Goal: Find contact information: Find contact information

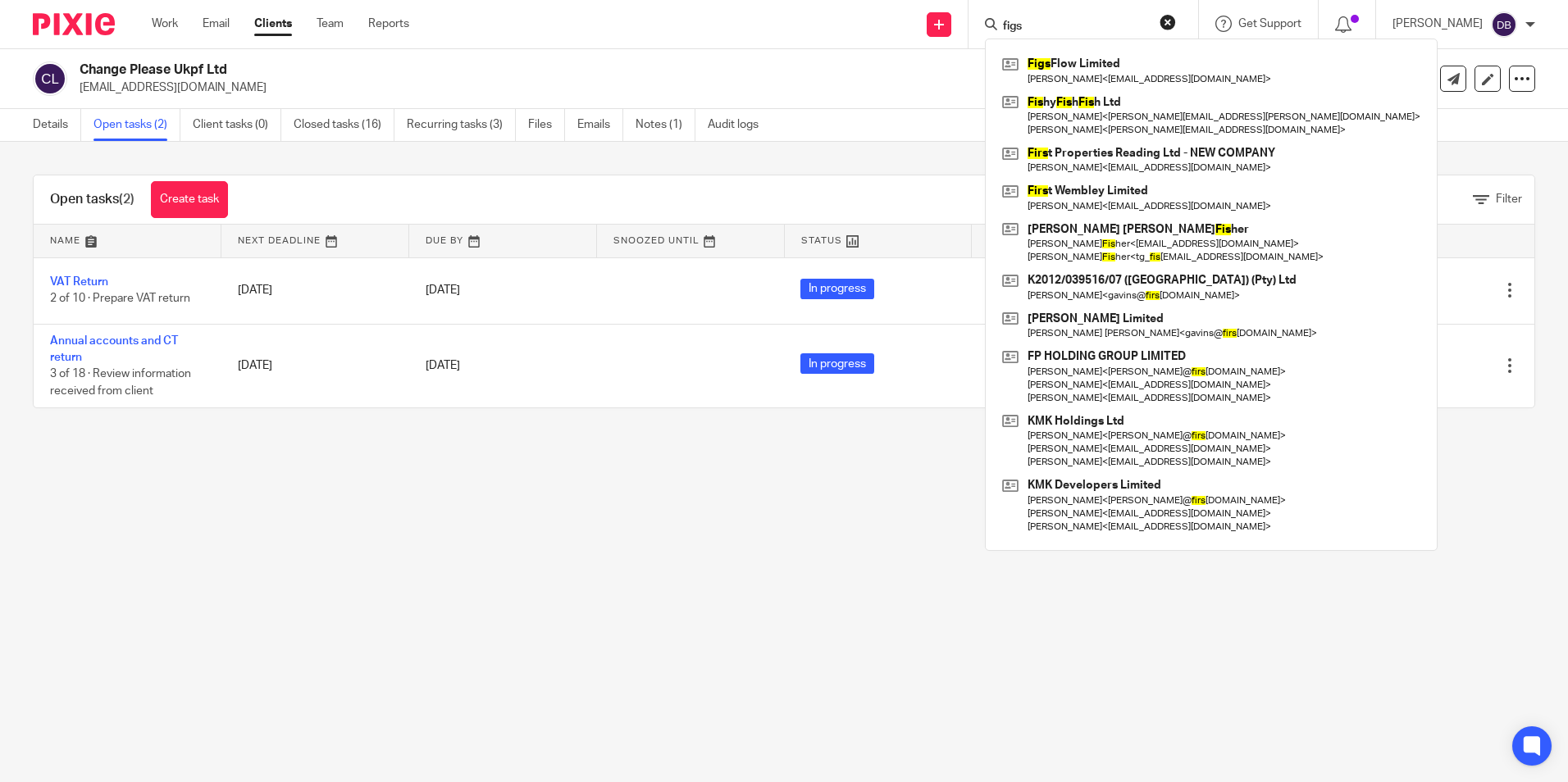
drag, startPoint x: 1384, startPoint y: 620, endPoint x: 1498, endPoint y: 589, distance: 118.1
click at [1384, 620] on main "Change Please Ukpf Ltd crysezel@gmail.com Create task Update from Companies Hou…" at bounding box center [784, 391] width 1568 height 782
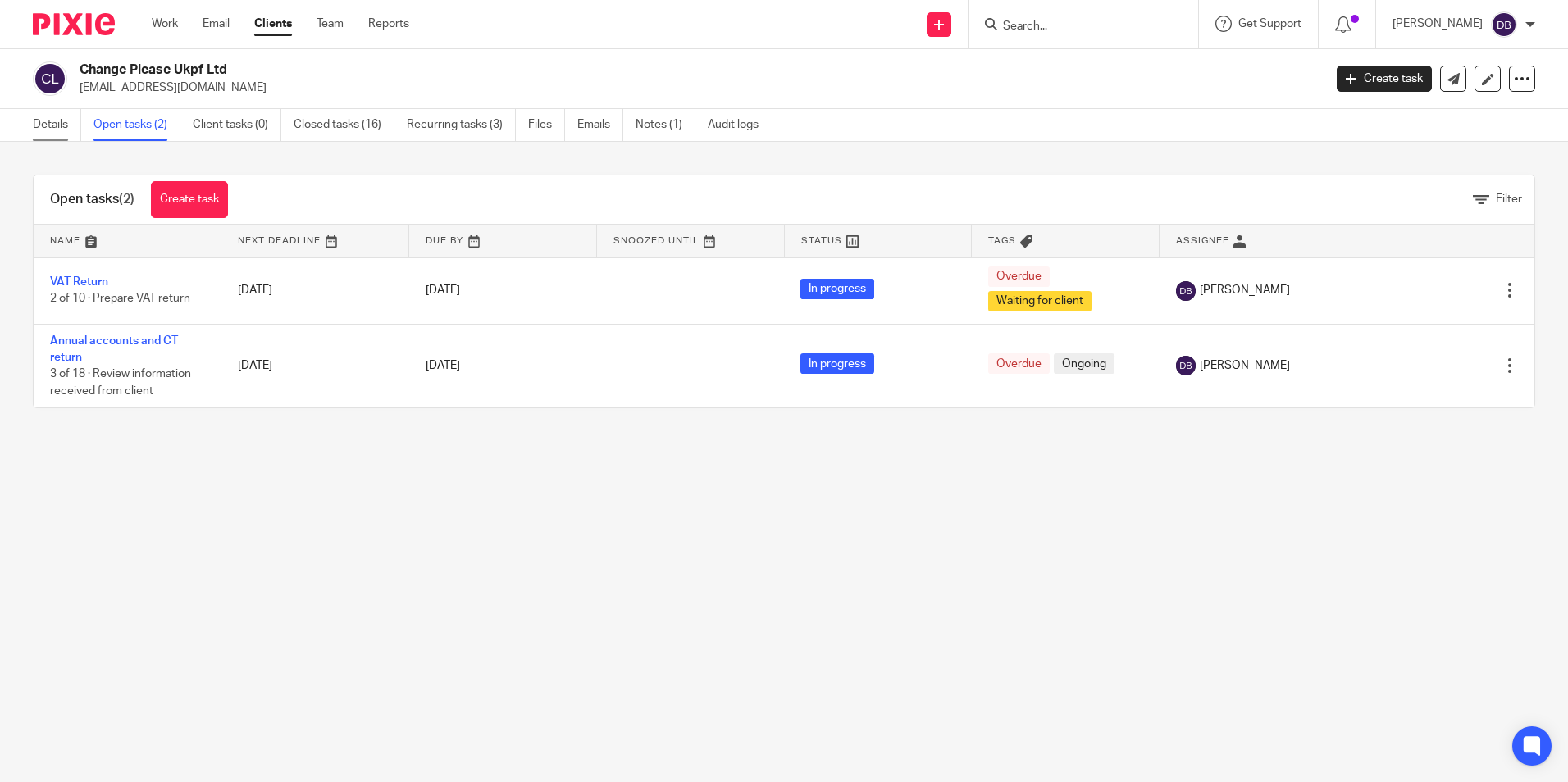
click at [49, 117] on link "Details" at bounding box center [57, 125] width 48 height 32
click at [160, 24] on link "Work" at bounding box center [165, 23] width 26 height 16
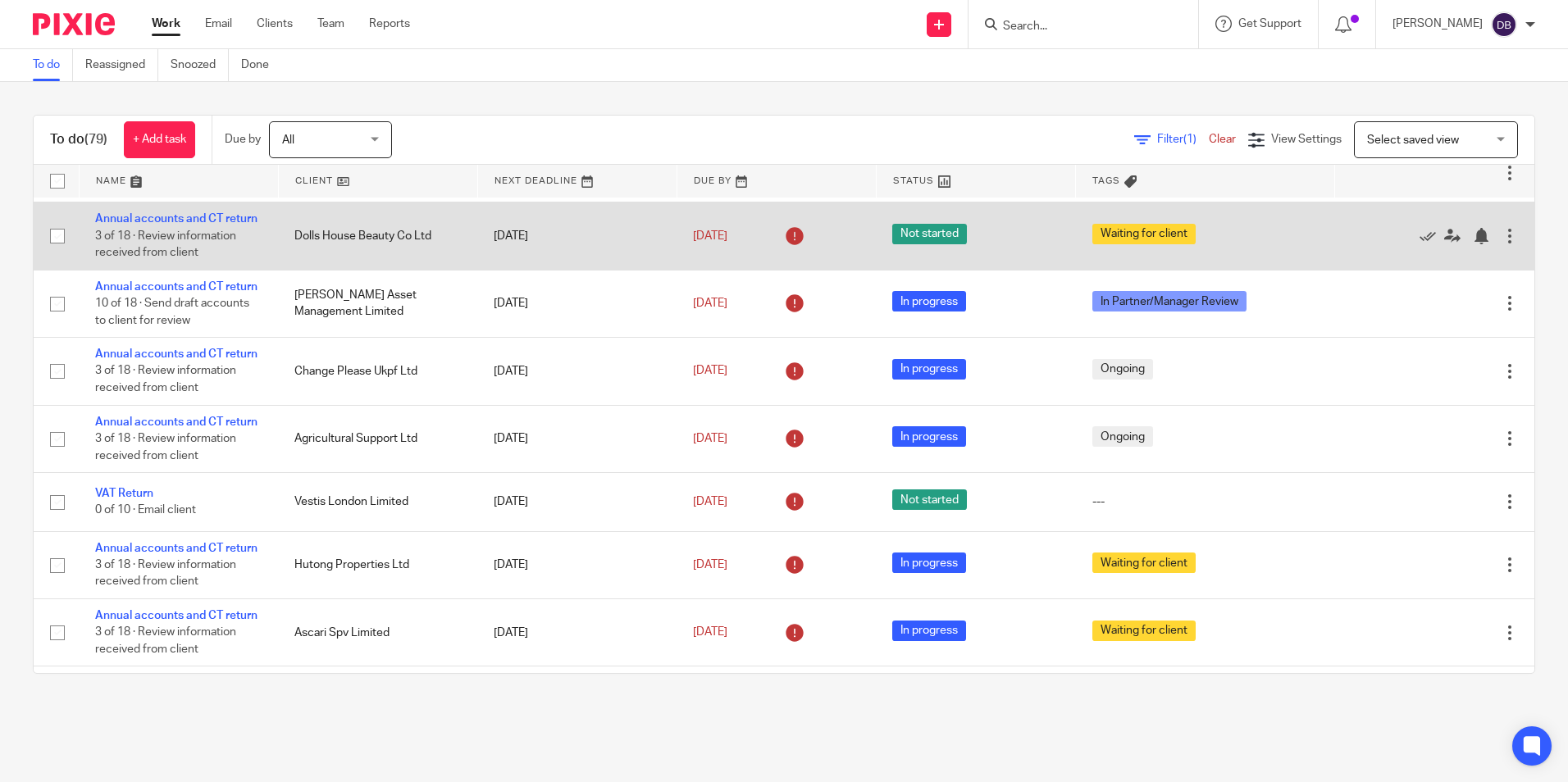
scroll to position [410, 0]
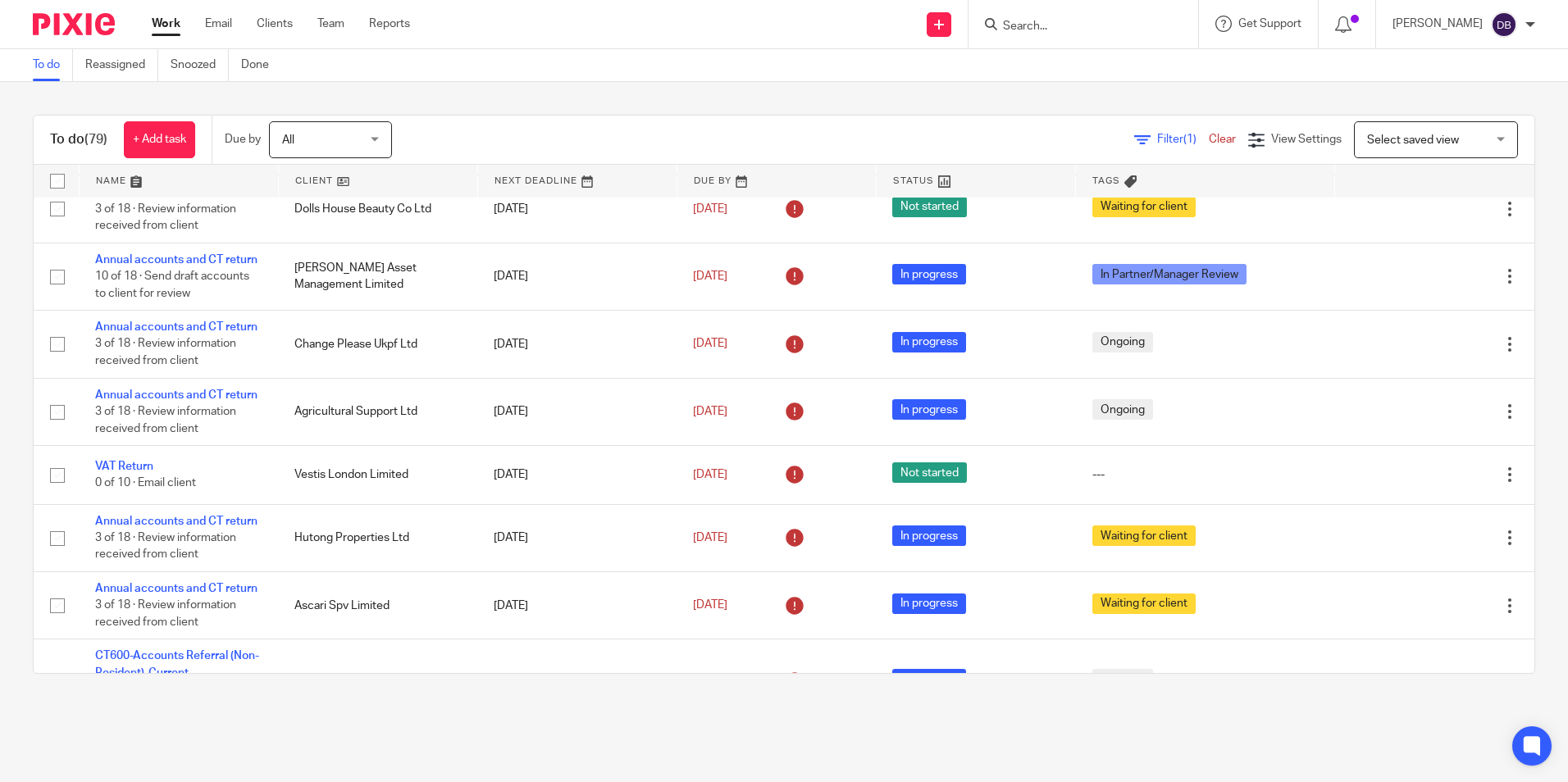
click at [1119, 14] on form at bounding box center [1089, 24] width 175 height 20
click at [1095, 23] on input "Search" at bounding box center [1075, 26] width 148 height 14
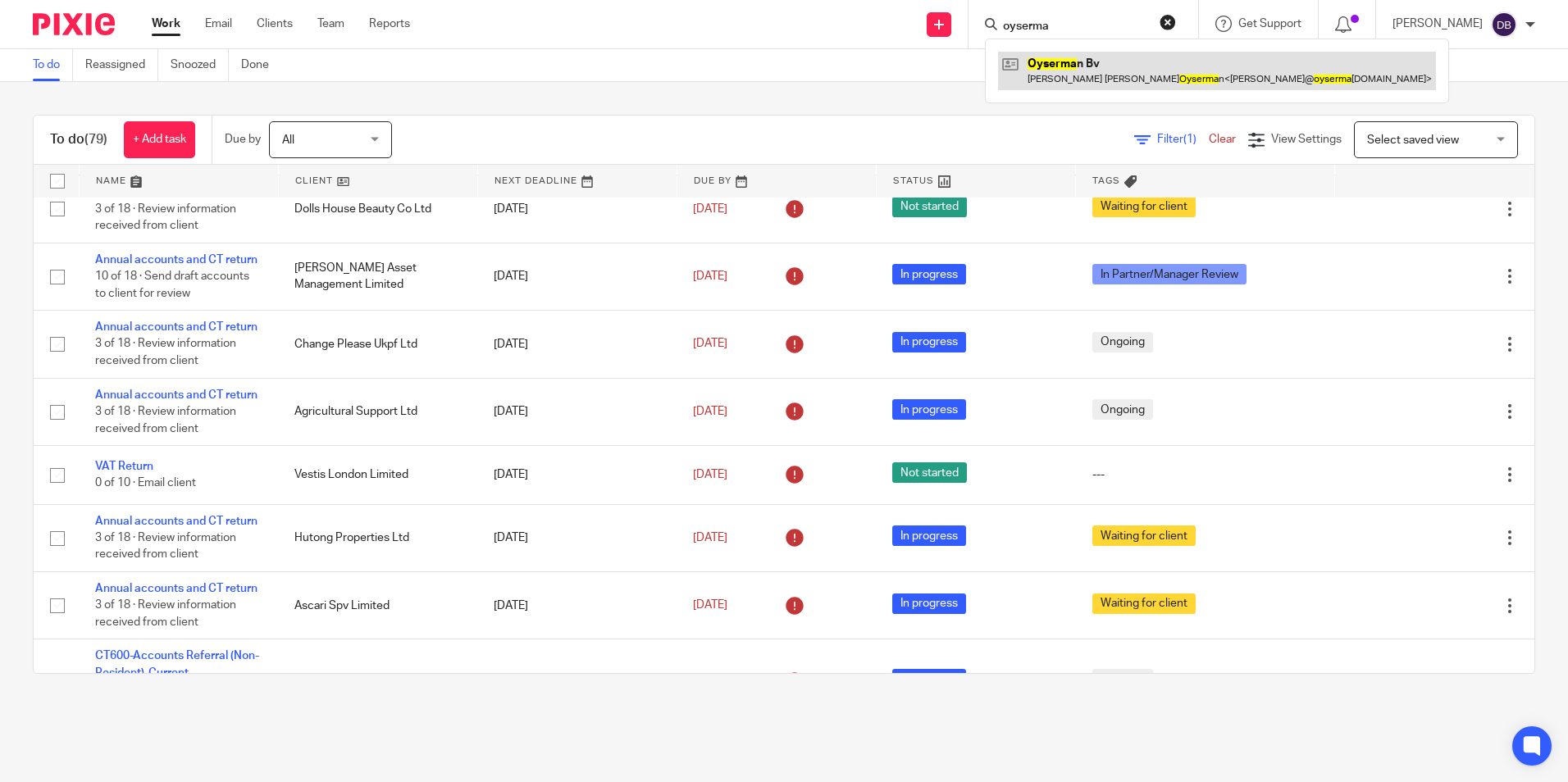
click at [1094, 73] on link at bounding box center [1217, 70] width 438 height 38
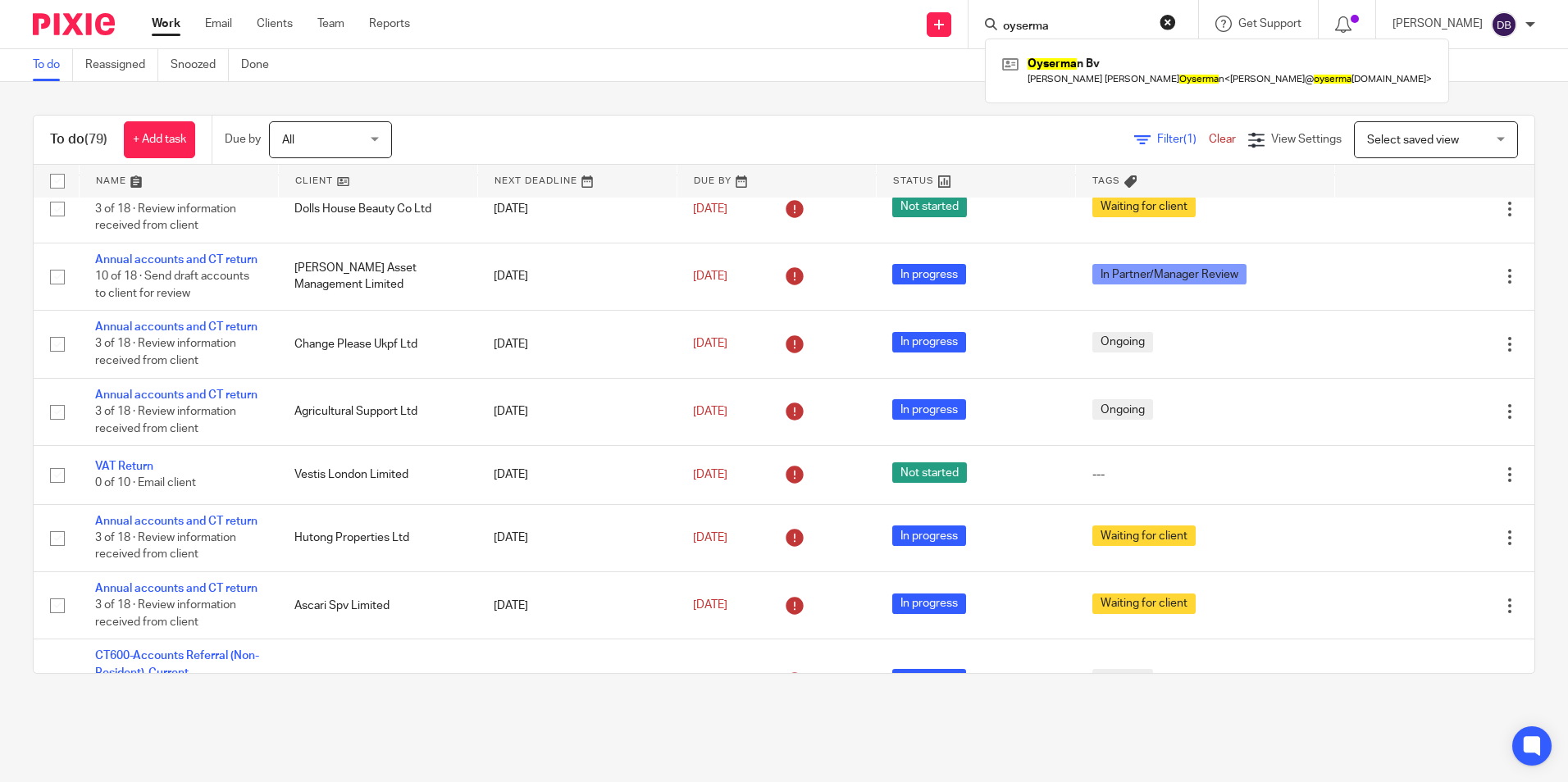
drag, startPoint x: 1111, startPoint y: 21, endPoint x: 1009, endPoint y: 32, distance: 102.6
click at [1009, 32] on div "oyserma" at bounding box center [1080, 24] width 191 height 20
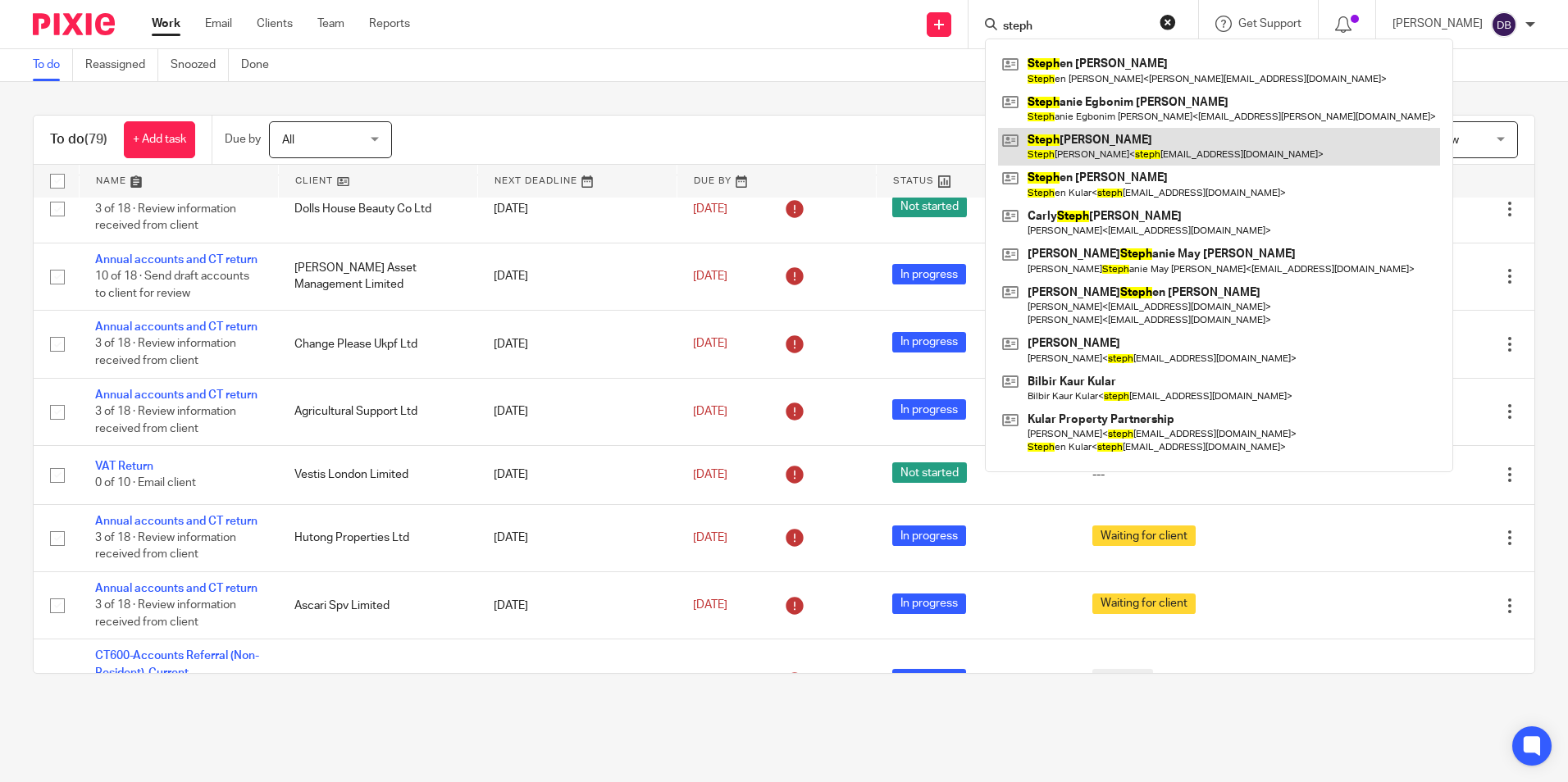
type input "steph"
click at [1100, 150] on link at bounding box center [1219, 147] width 442 height 38
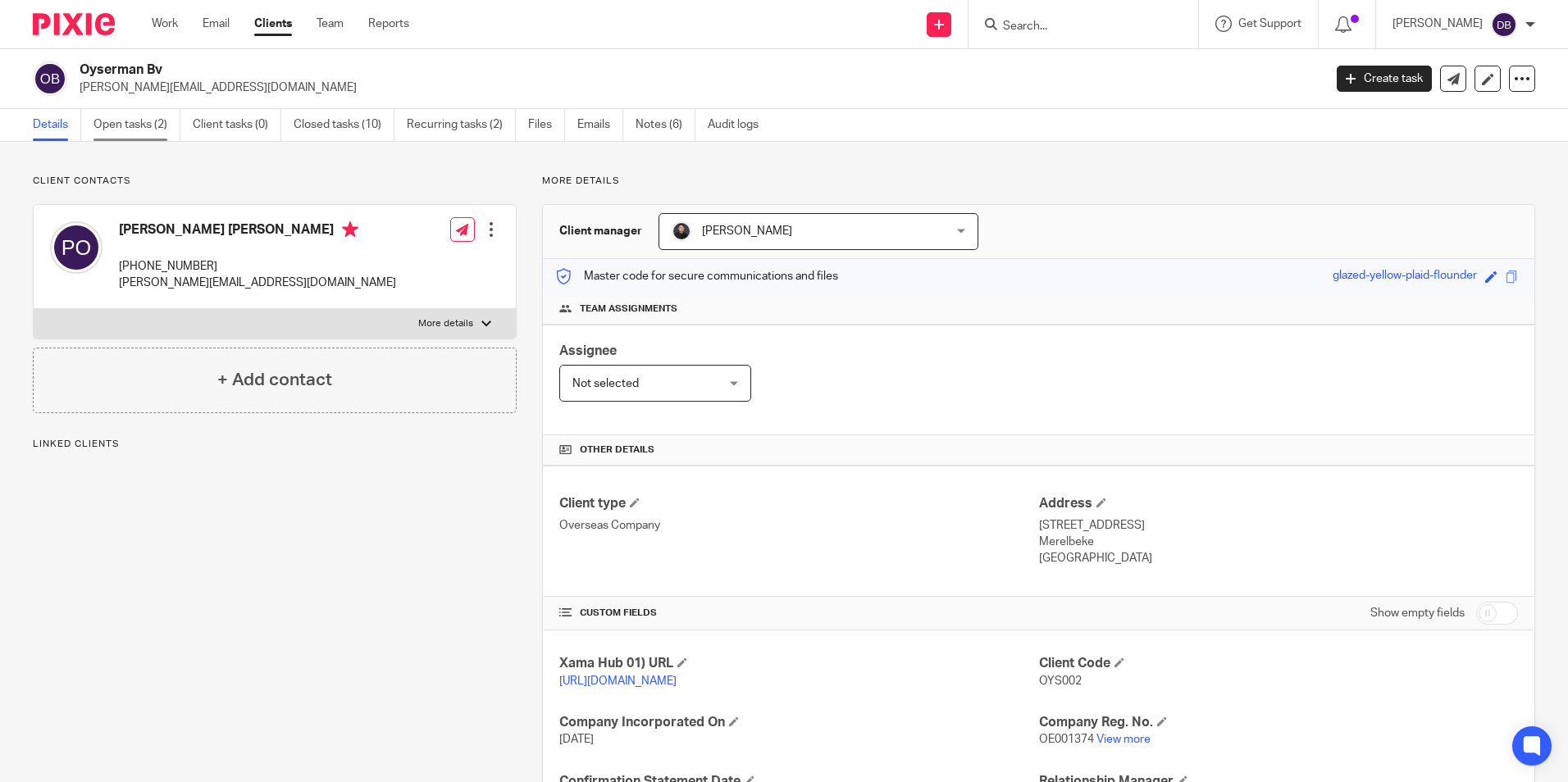
click at [160, 131] on link "Open tasks (2)" at bounding box center [137, 125] width 87 height 32
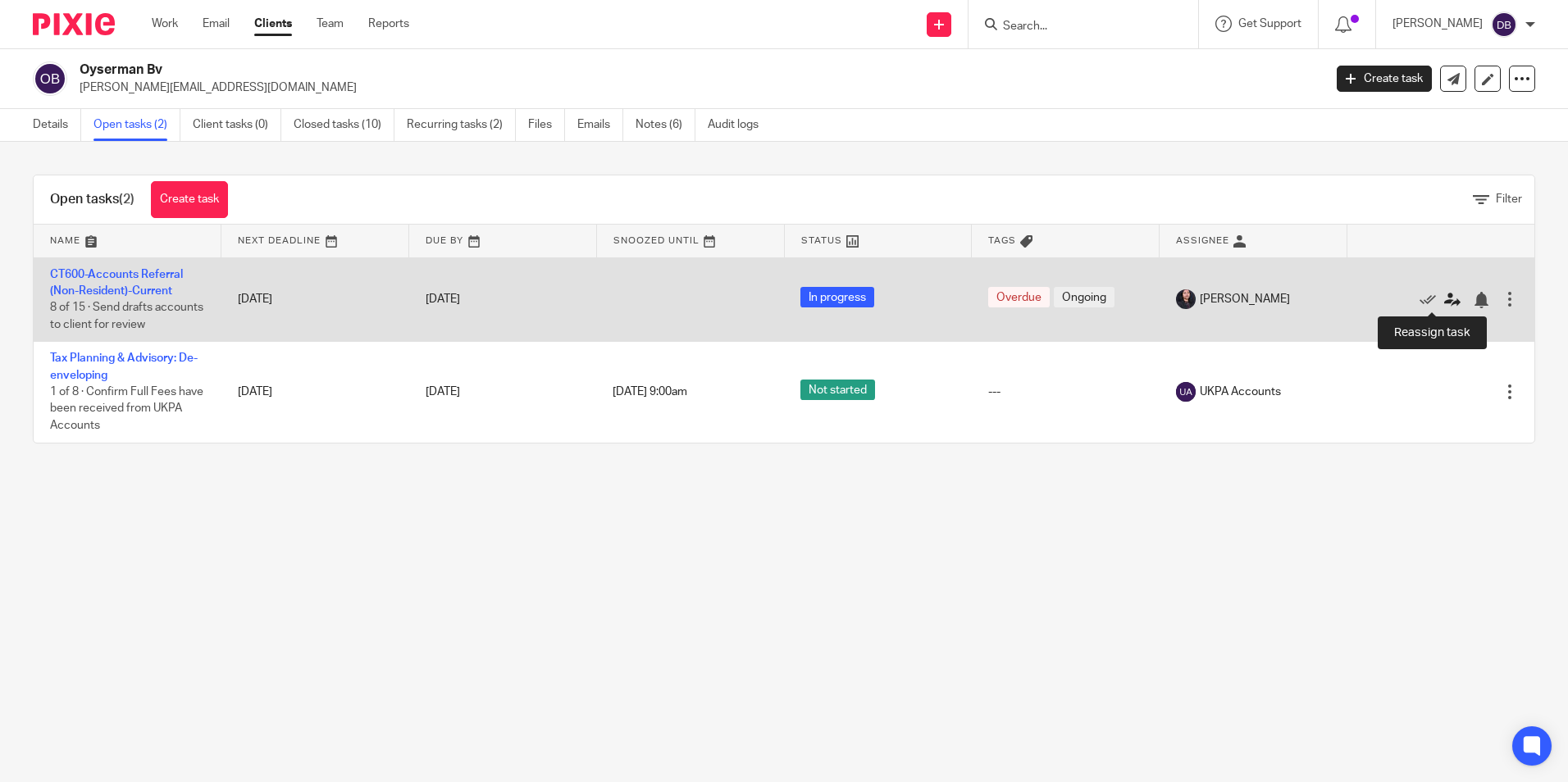
click at [1444, 293] on icon at bounding box center [1452, 299] width 16 height 16
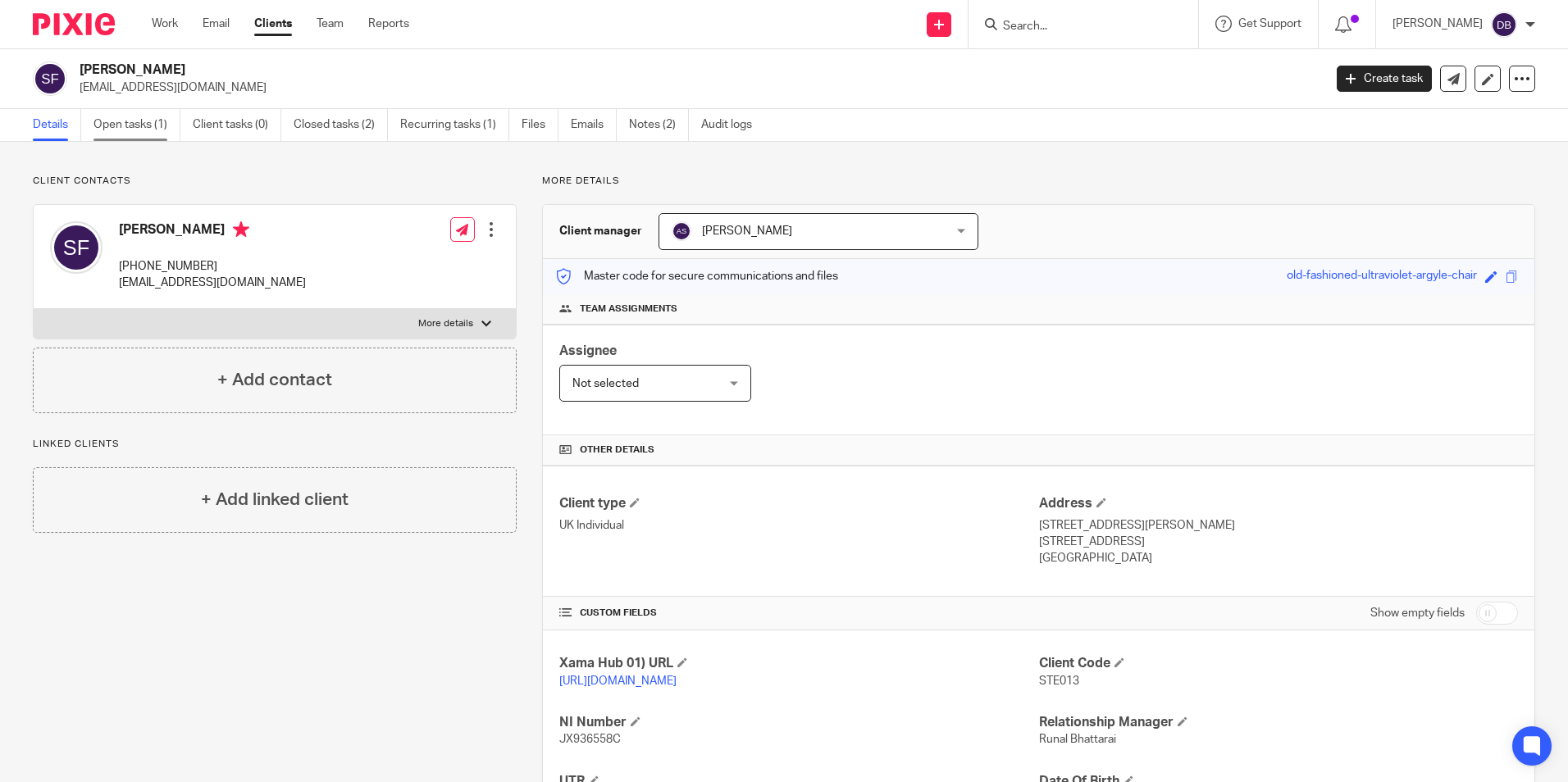
click at [101, 124] on link "Open tasks (1)" at bounding box center [137, 125] width 87 height 32
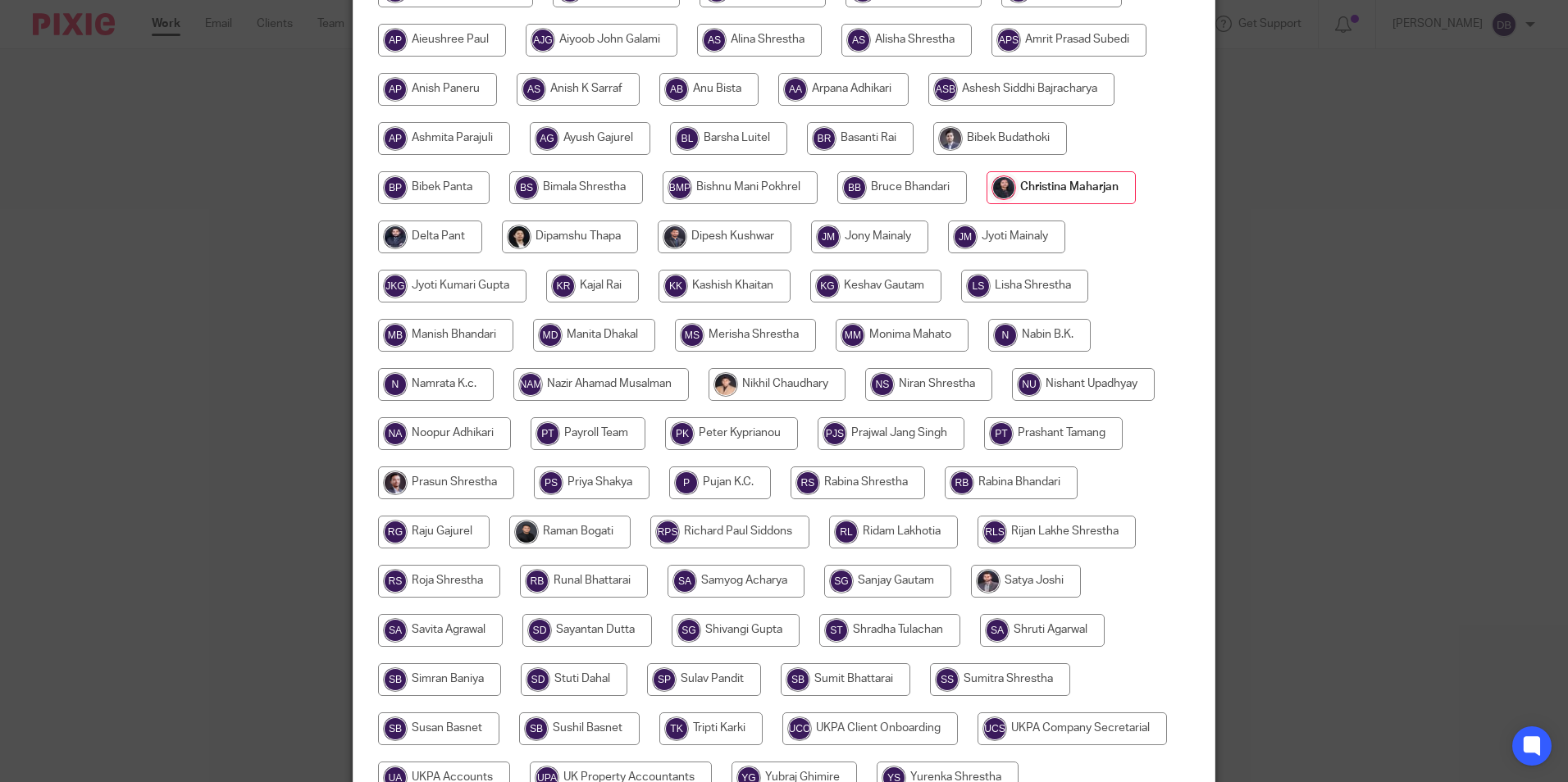
scroll to position [356, 0]
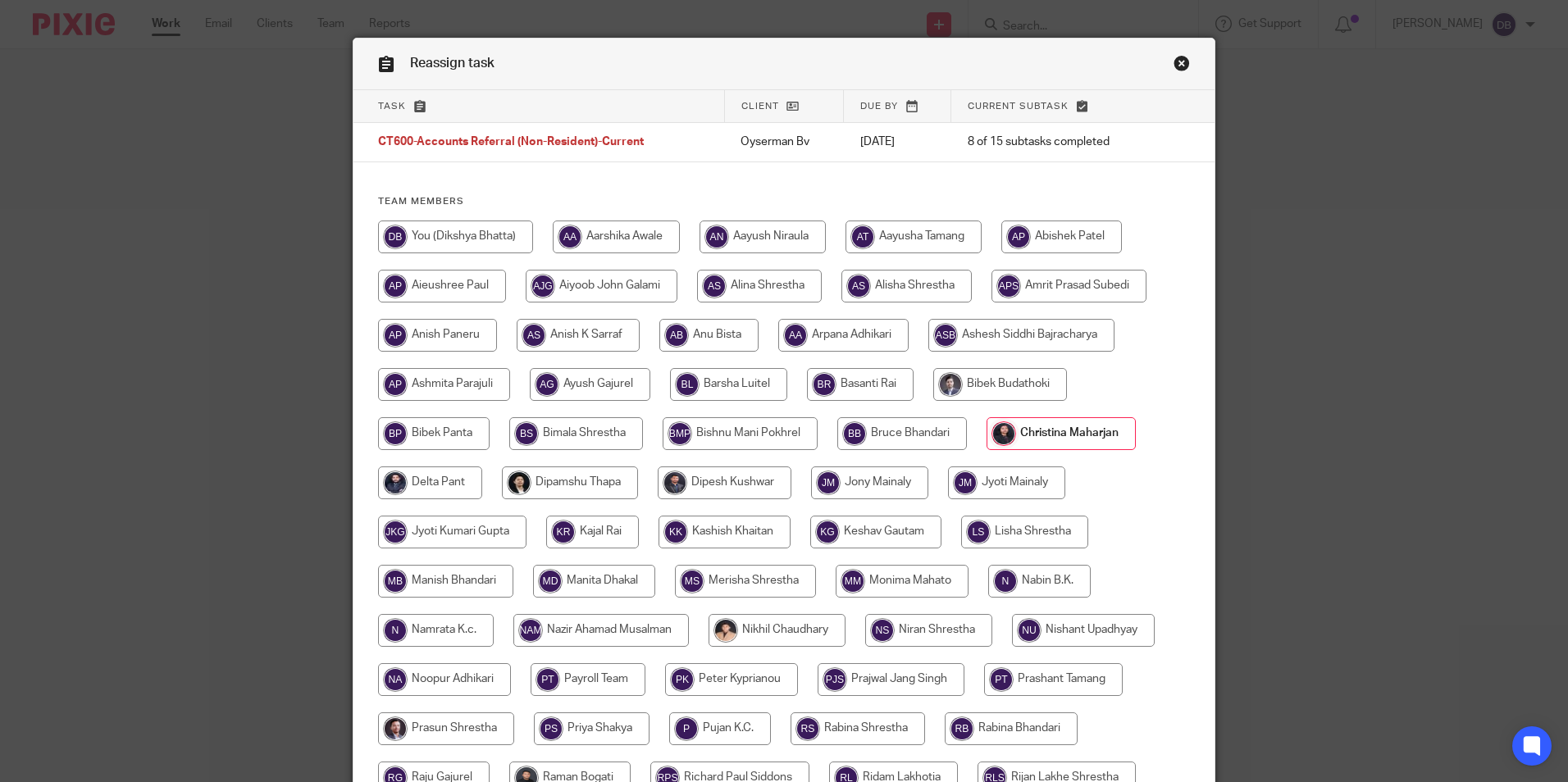
click at [451, 232] on input "radio" at bounding box center [456, 236] width 155 height 33
radio input "true"
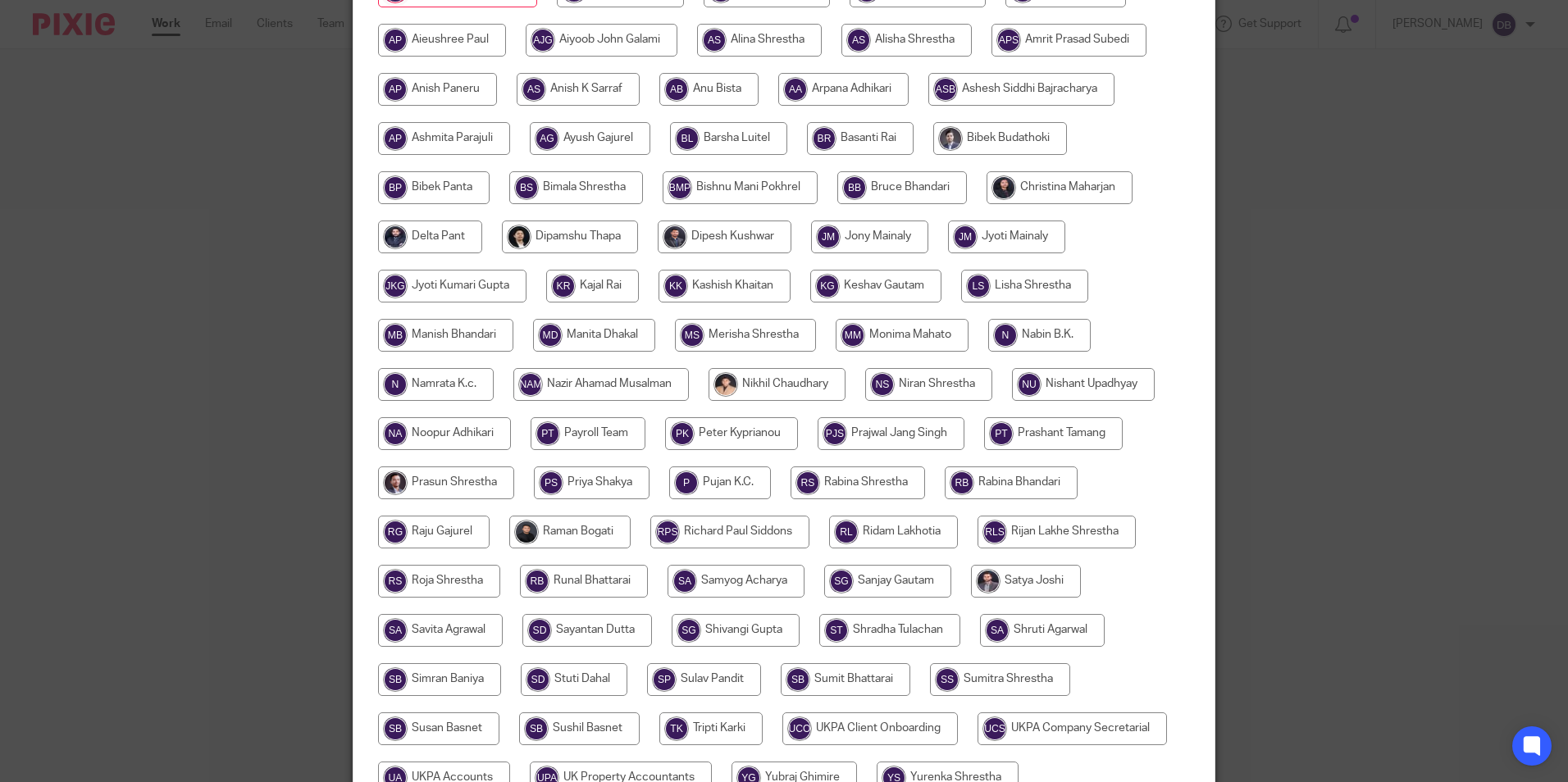
scroll to position [438, 0]
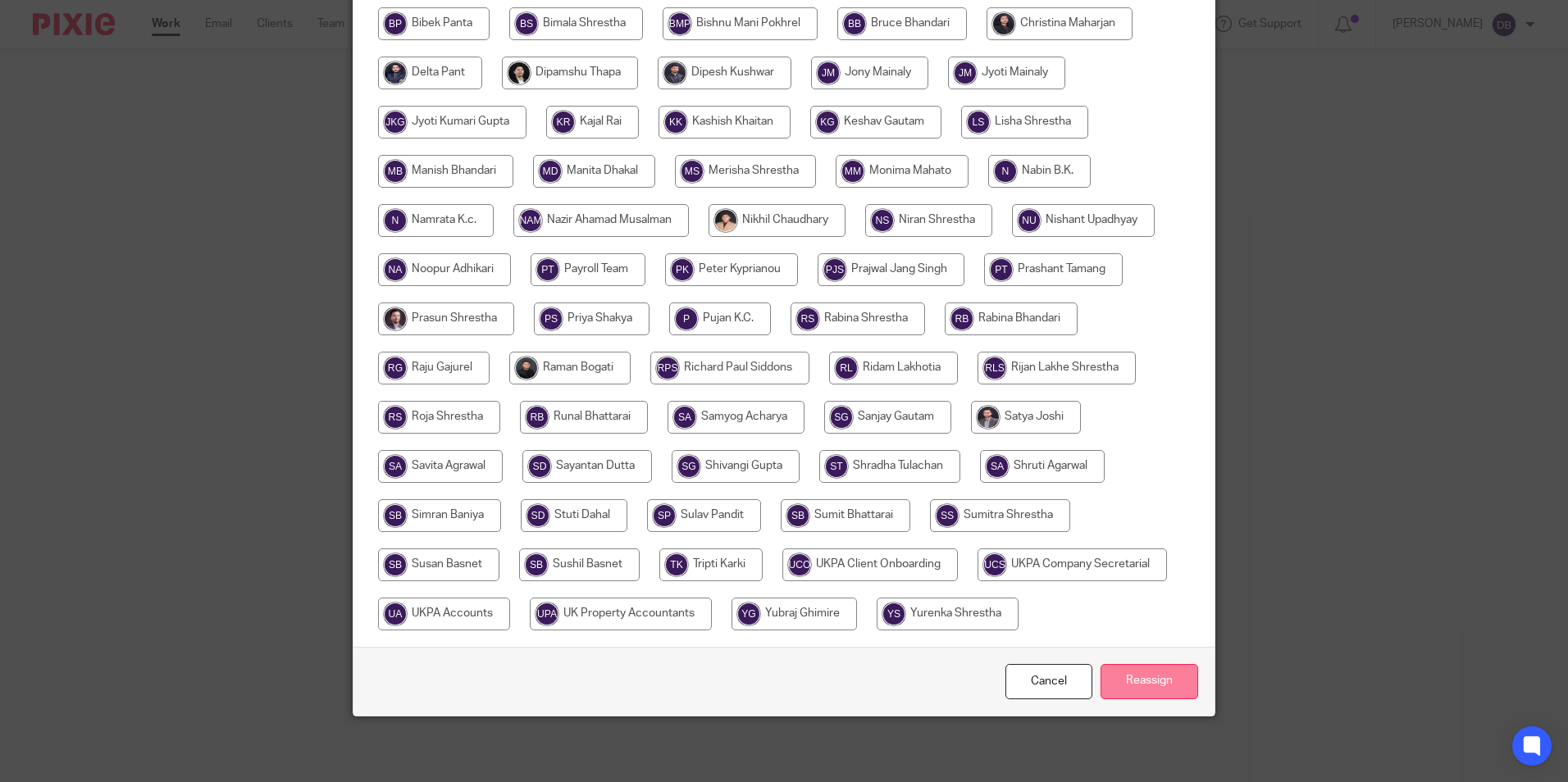
click at [1128, 687] on input "Reassign" at bounding box center [1149, 682] width 98 height 35
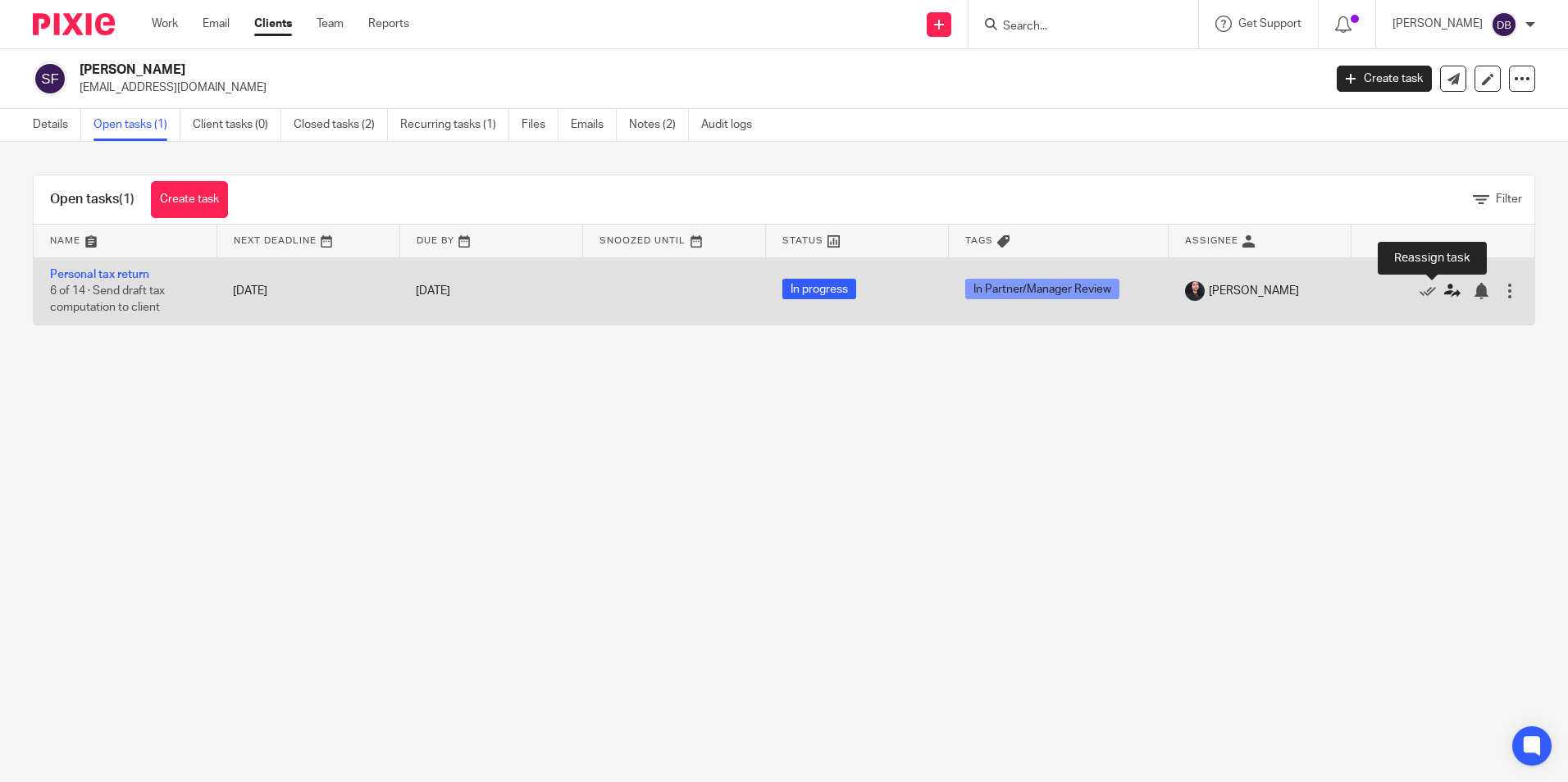
click at [1444, 288] on icon at bounding box center [1452, 290] width 16 height 16
click at [1444, 294] on icon at bounding box center [1452, 290] width 16 height 16
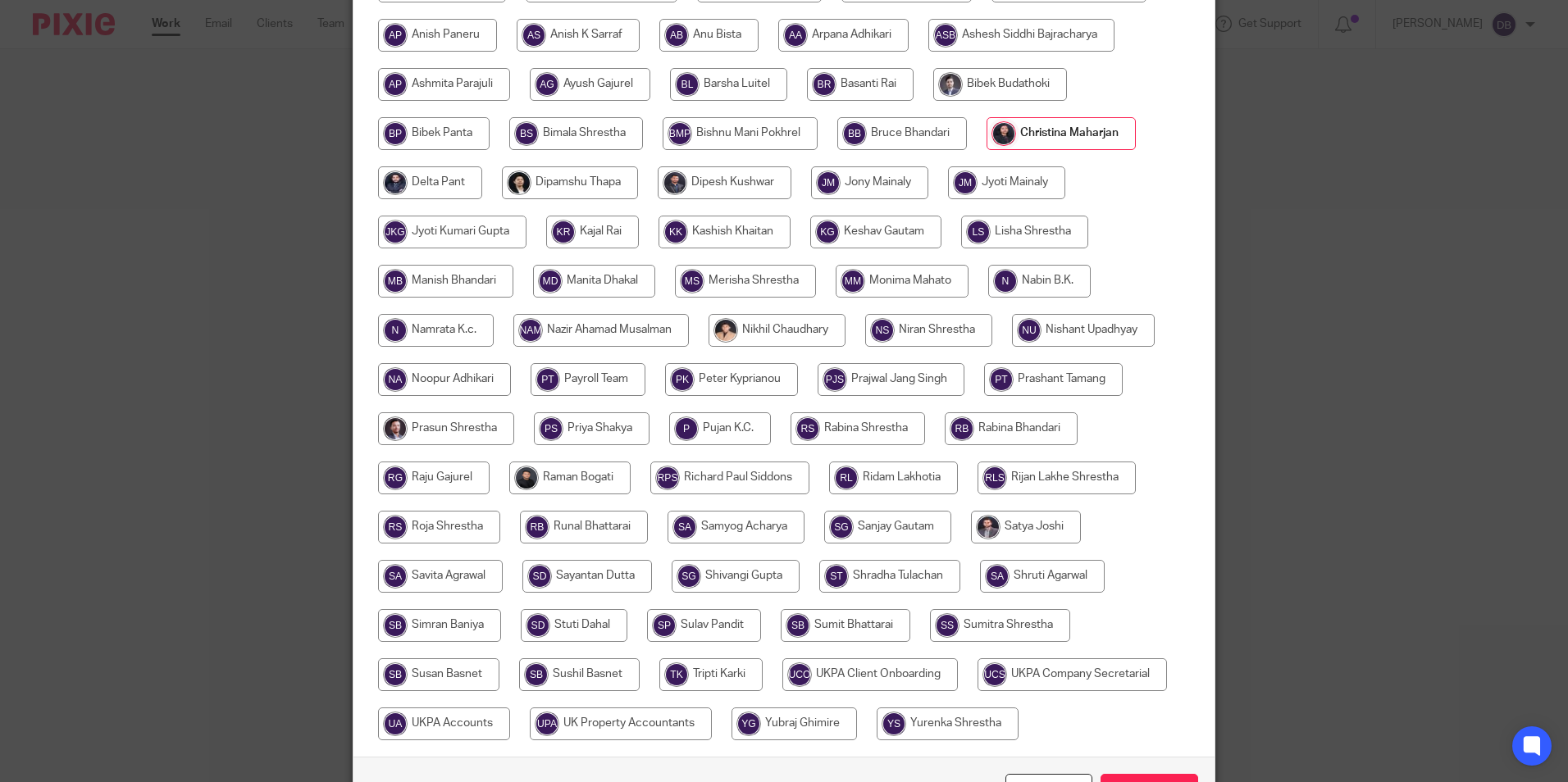
scroll to position [82, 0]
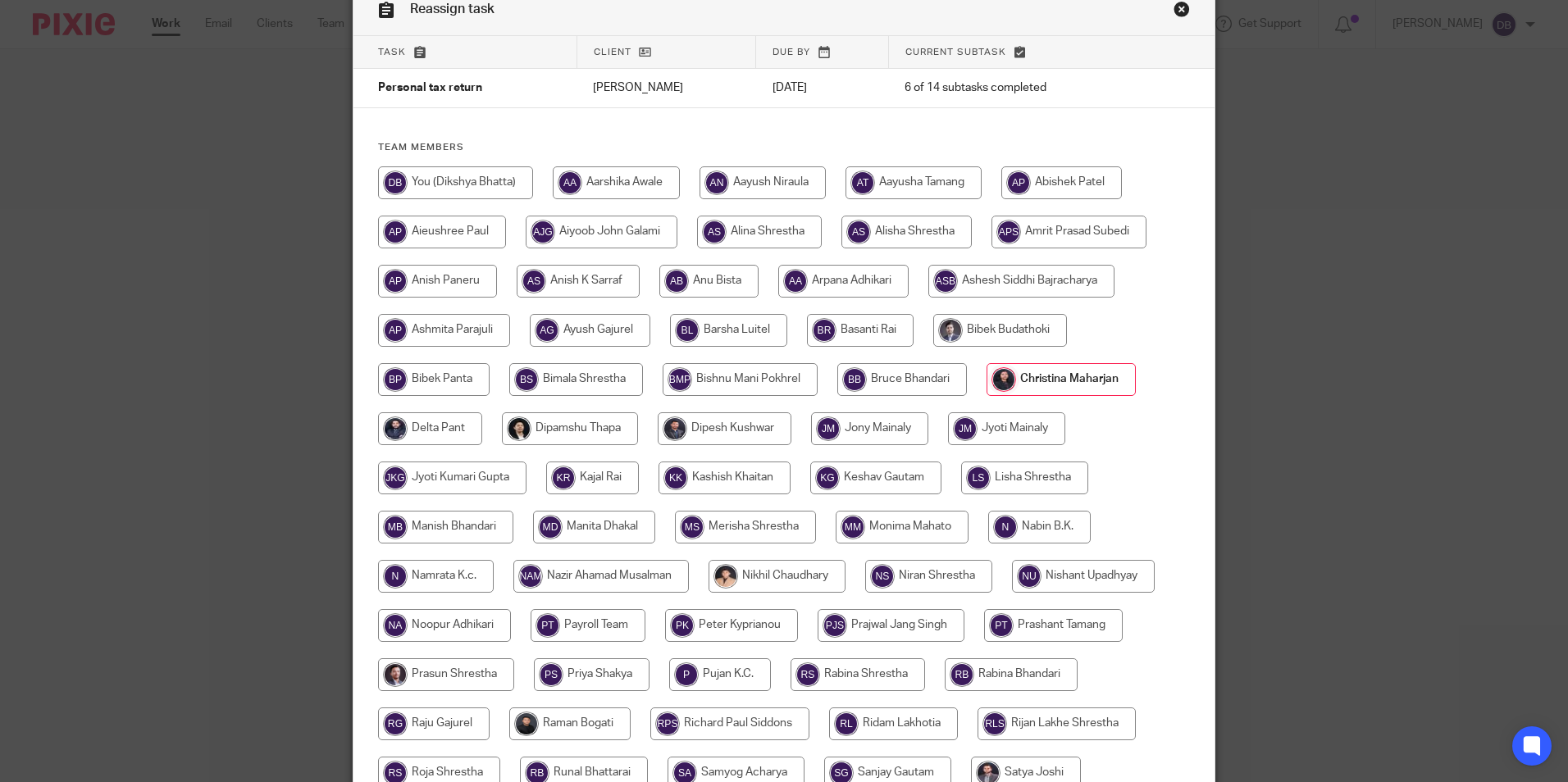
click at [478, 186] on input "radio" at bounding box center [456, 182] width 155 height 33
radio input "true"
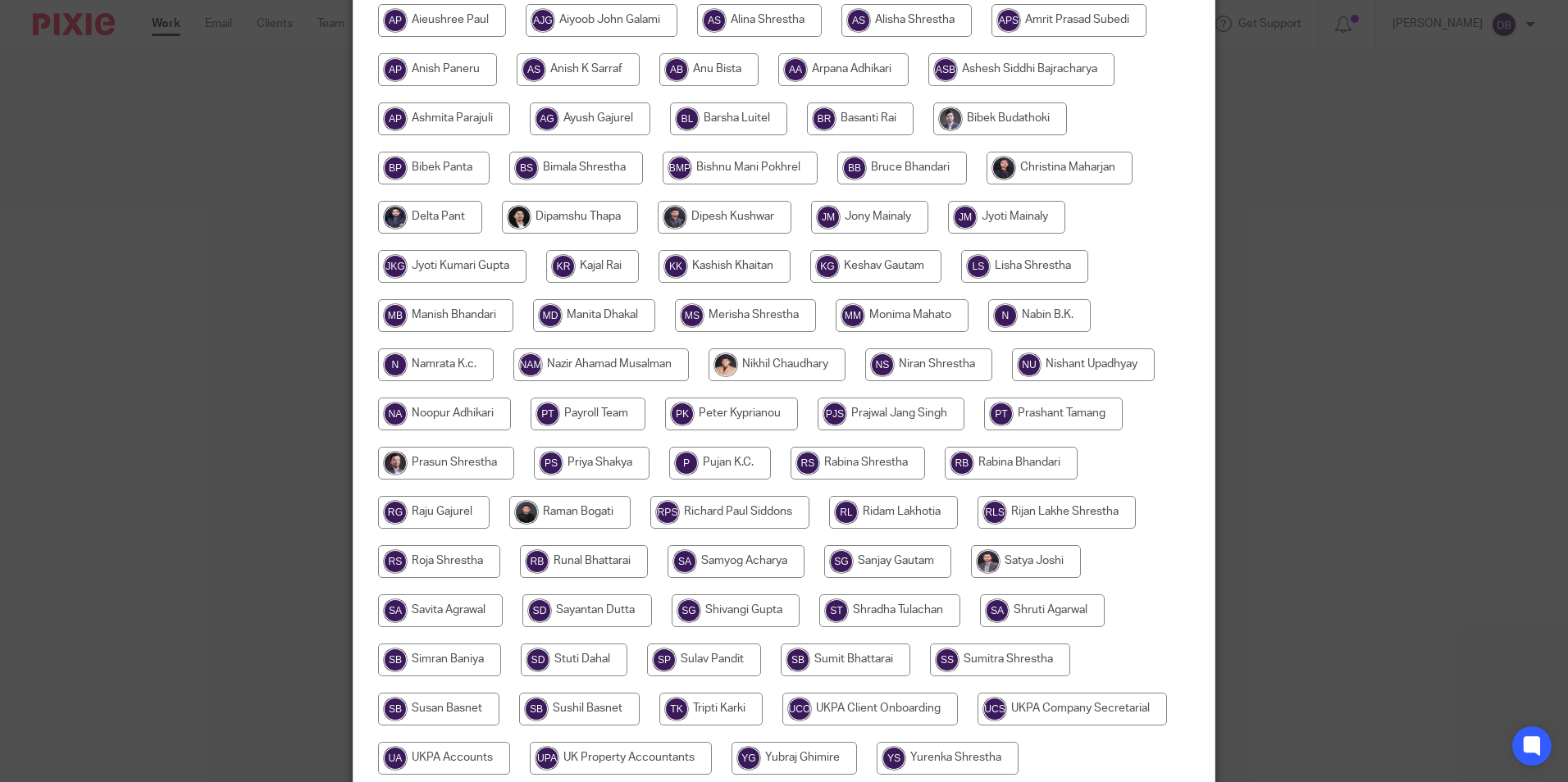
scroll to position [410, 0]
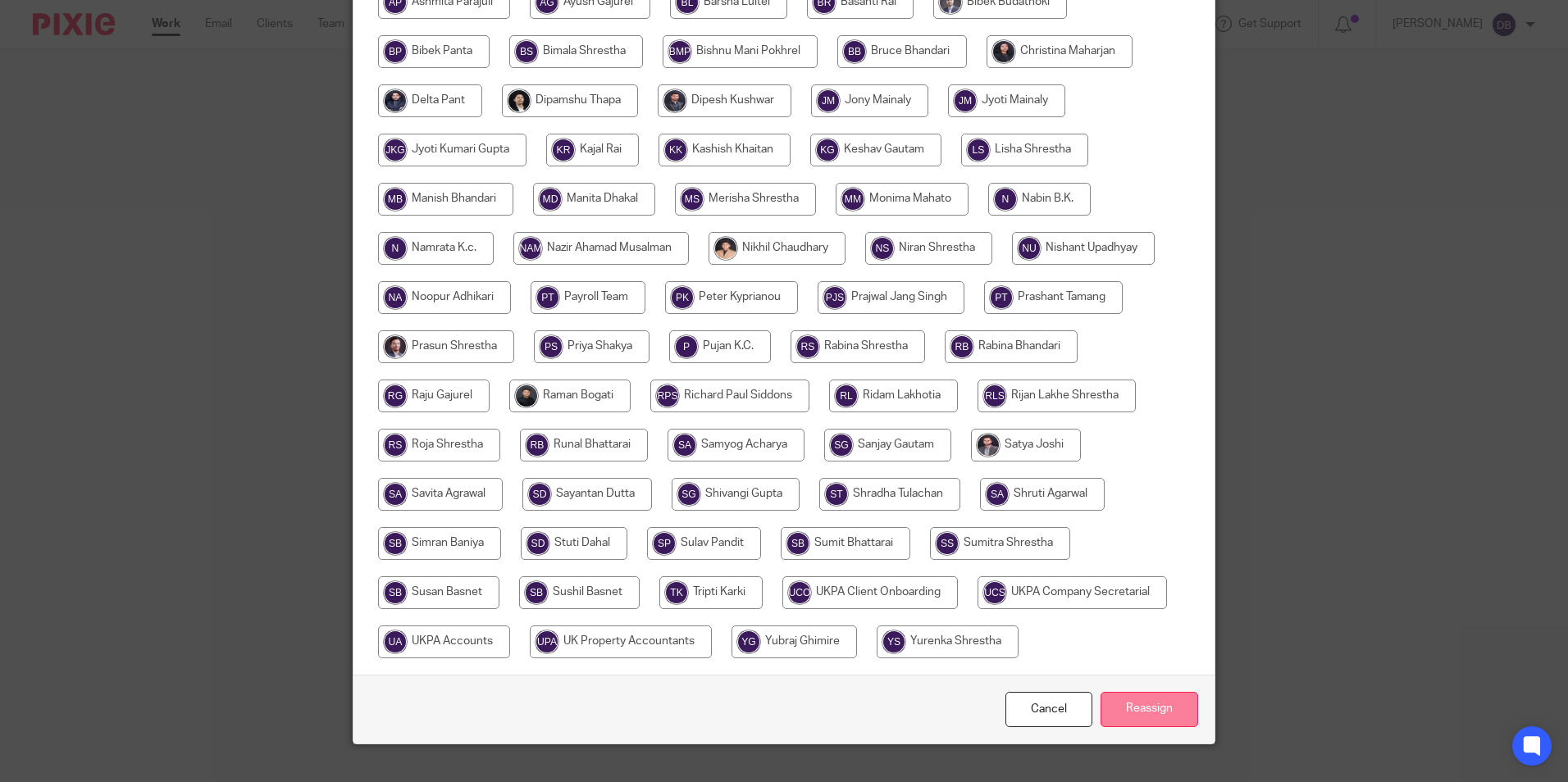
click at [1144, 705] on input "Reassign" at bounding box center [1149, 709] width 98 height 35
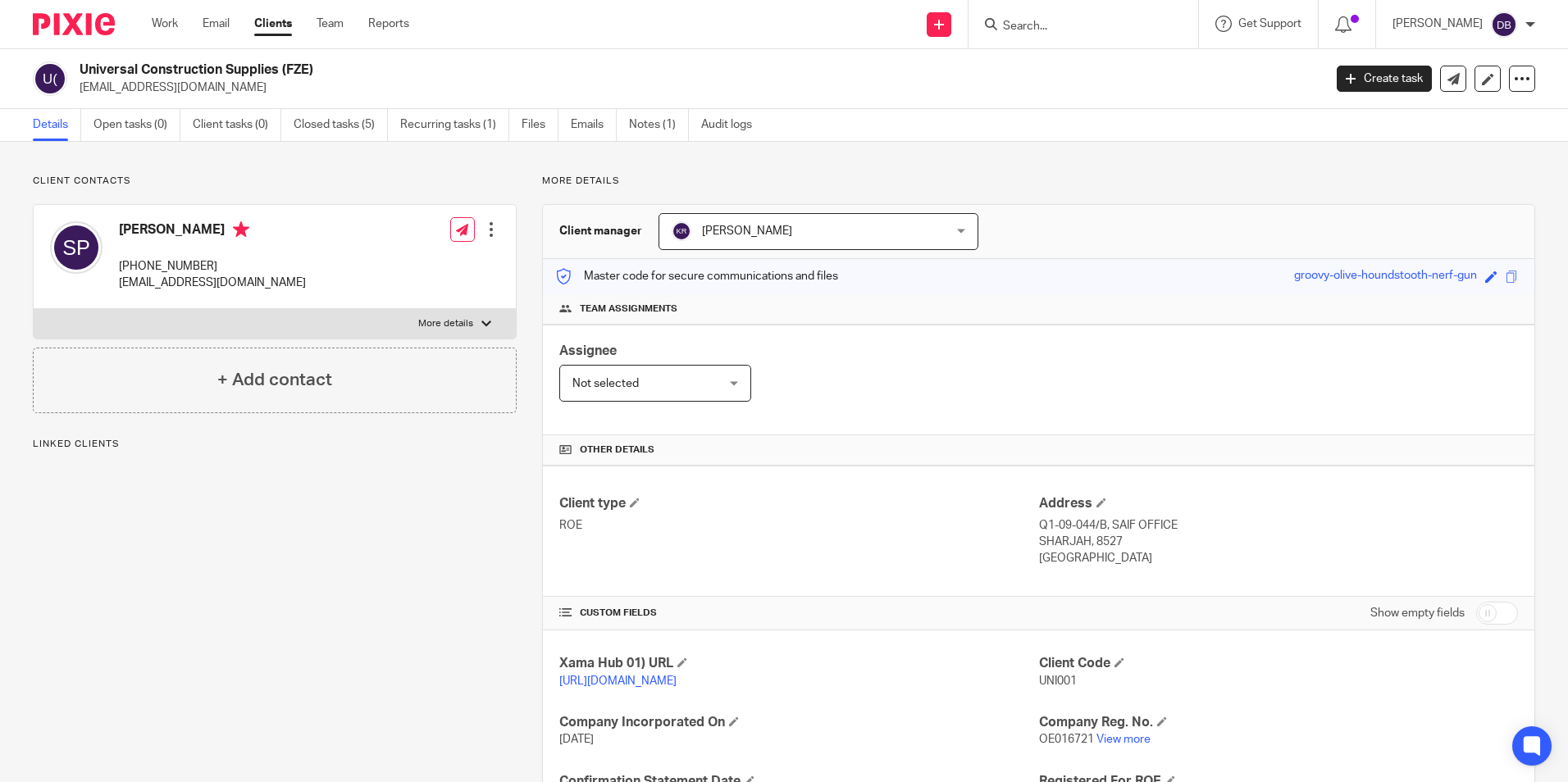
drag, startPoint x: 0, startPoint y: 0, endPoint x: 1052, endPoint y: 13, distance: 1052.1
click at [1051, 14] on form at bounding box center [1089, 24] width 175 height 20
click at [1052, 19] on input "Search" at bounding box center [1075, 26] width 148 height 14
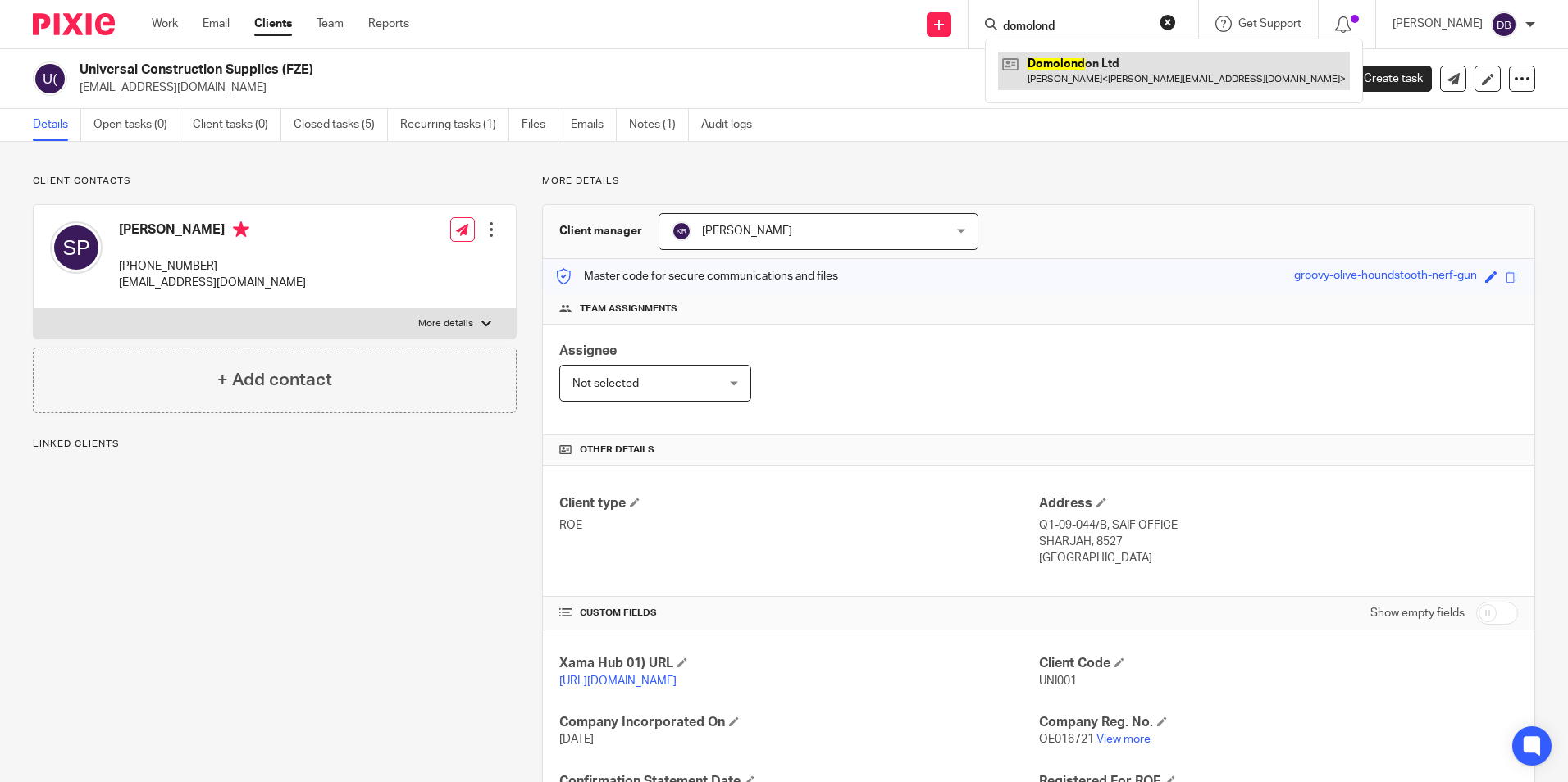
type input "domolond"
click at [1071, 84] on link at bounding box center [1174, 70] width 352 height 38
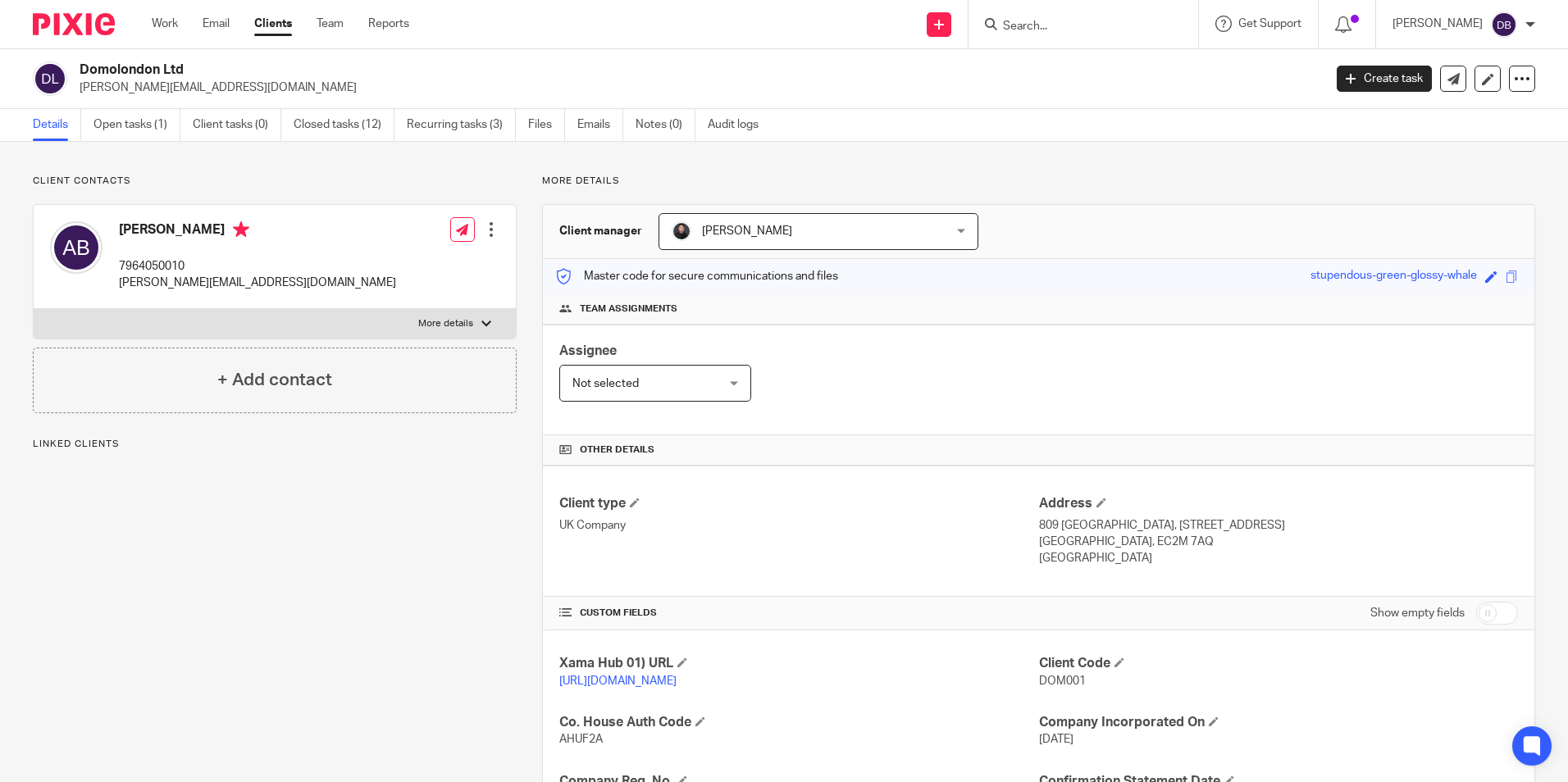
click at [1079, 23] on input "Search" at bounding box center [1075, 26] width 148 height 14
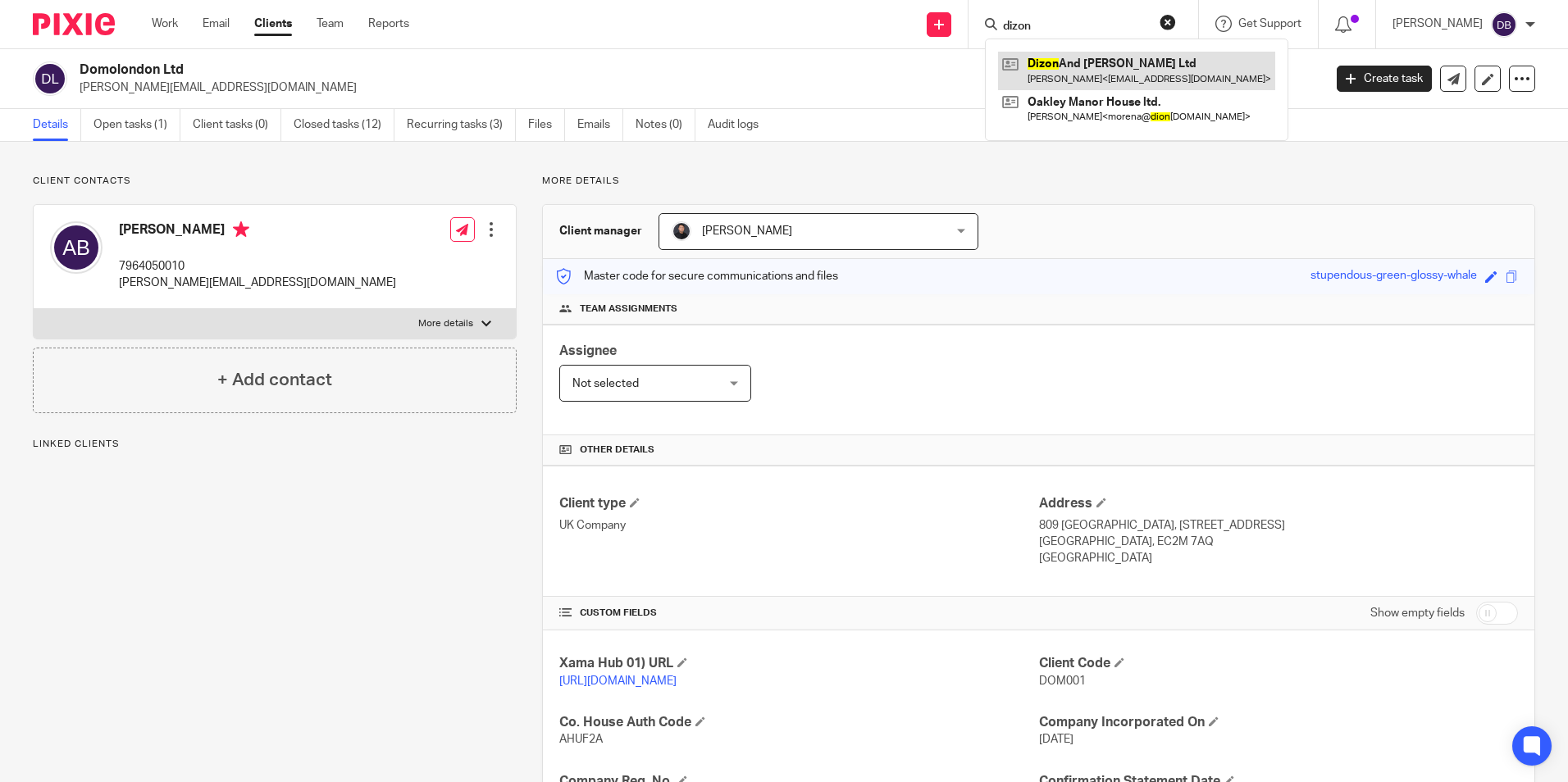
type input "dizon"
click at [1108, 81] on link at bounding box center [1137, 70] width 277 height 38
click at [1068, 171] on div "Client contacts [PERSON_NAME] 7964050010 [PERSON_NAME][EMAIL_ADDRESS][DOMAIN_NA…" at bounding box center [784, 621] width 1568 height 959
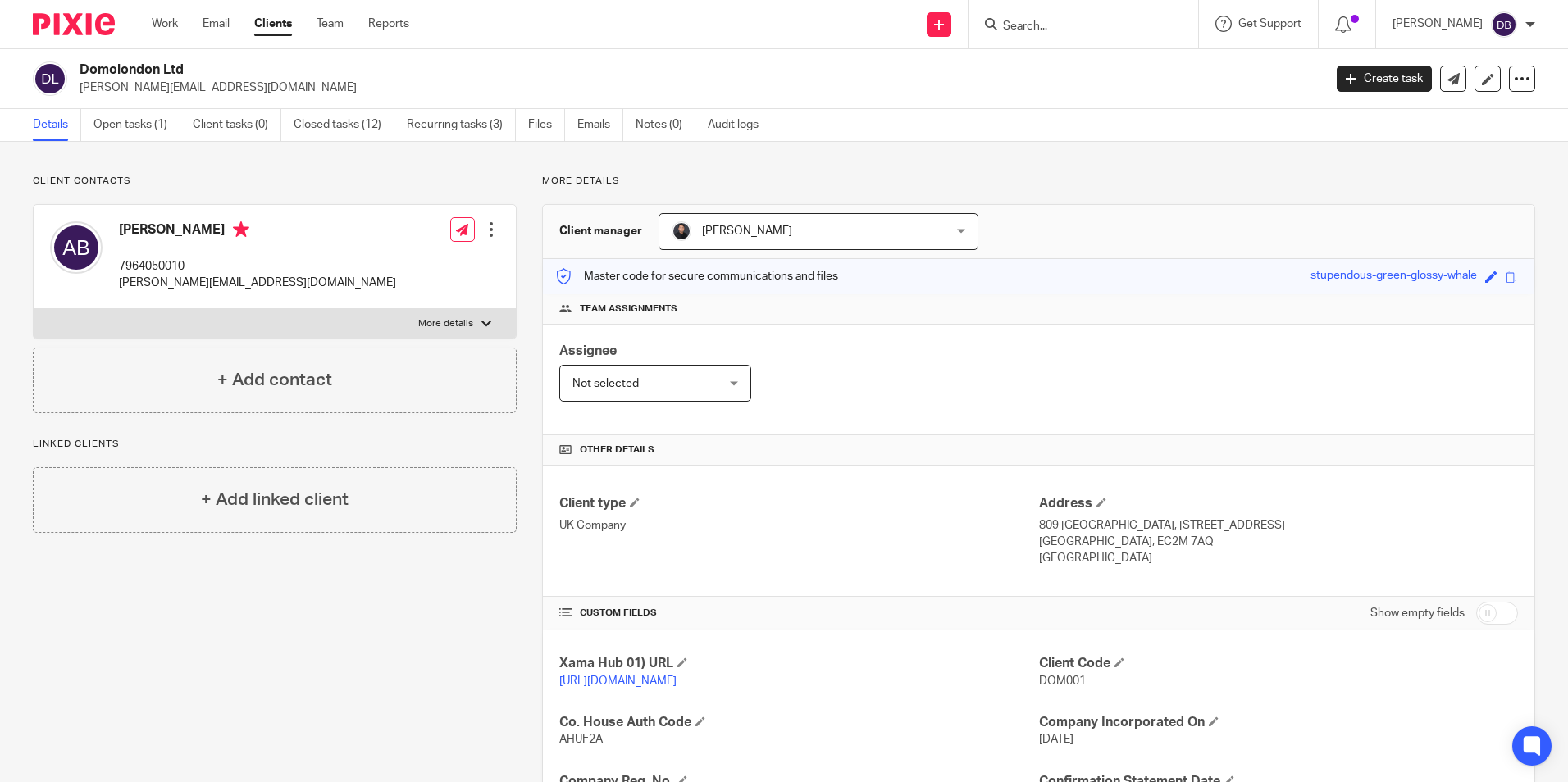
drag, startPoint x: 117, startPoint y: 224, endPoint x: 217, endPoint y: 240, distance: 101.3
click at [217, 240] on div "[PERSON_NAME] 7964050010 [PERSON_NAME][EMAIL_ADDRESS][DOMAIN_NAME]" at bounding box center [223, 256] width 346 height 87
copy h4 "[PERSON_NAME]"
drag, startPoint x: 79, startPoint y: 73, endPoint x: 187, endPoint y: 56, distance: 109.3
click at [187, 56] on div "Domolondon Ltd [PERSON_NAME][EMAIL_ADDRESS][DOMAIN_NAME] Create task Update fro…" at bounding box center [784, 78] width 1568 height 60
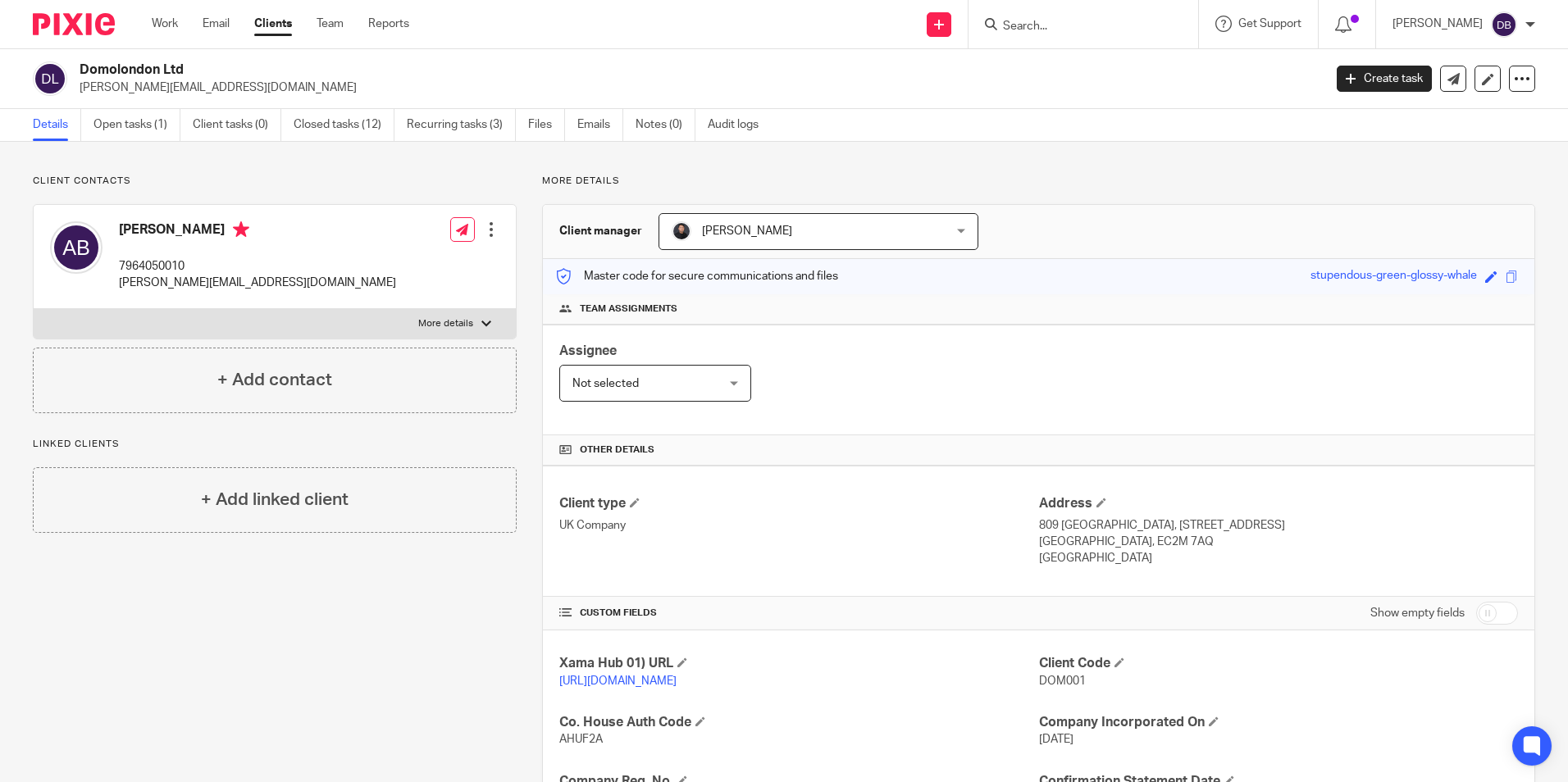
copy h2 "Domolondon Ltd"
click at [114, 134] on link "Open tasks (1)" at bounding box center [137, 125] width 87 height 32
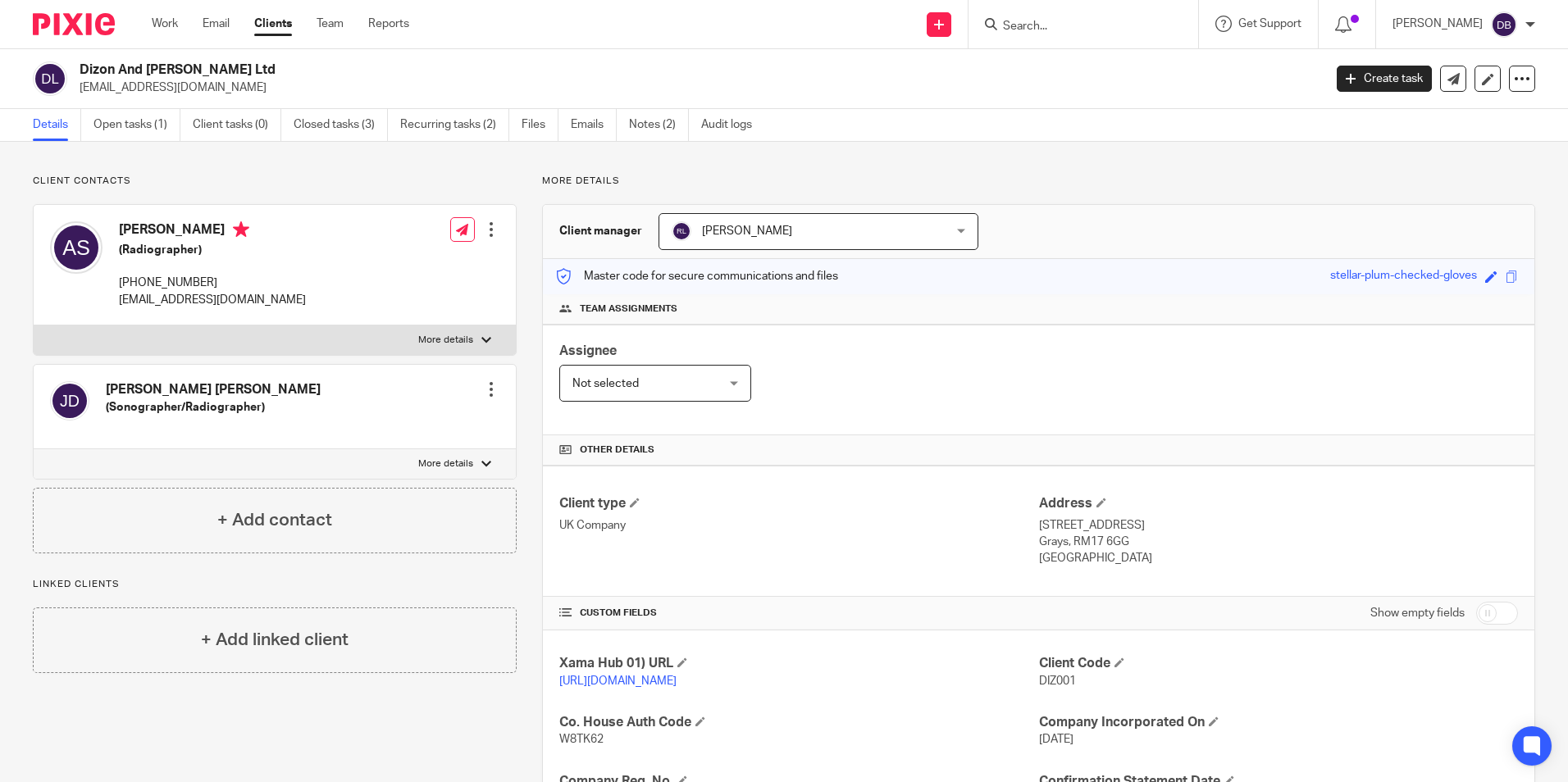
drag, startPoint x: 216, startPoint y: 224, endPoint x: 110, endPoint y: 247, distance: 108.5
click at [110, 247] on div "Angelica Santos (Radiographer) +44 757 529 7799 ja@dspropertyinvestors.co.uk" at bounding box center [177, 265] width 256 height 103
click at [319, 314] on div "Angelica Santos (Radiographer) +44 757 529 7799 ja@dspropertyinvestors.co.uk Ed…" at bounding box center [274, 265] width 482 height 121
drag, startPoint x: 283, startPoint y: 299, endPoint x: 112, endPoint y: 311, distance: 171.4
click at [112, 311] on div "Angelica Santos (Radiographer) +44 757 529 7799 ja@dspropertyinvestors.co.uk Ed…" at bounding box center [274, 265] width 482 height 121
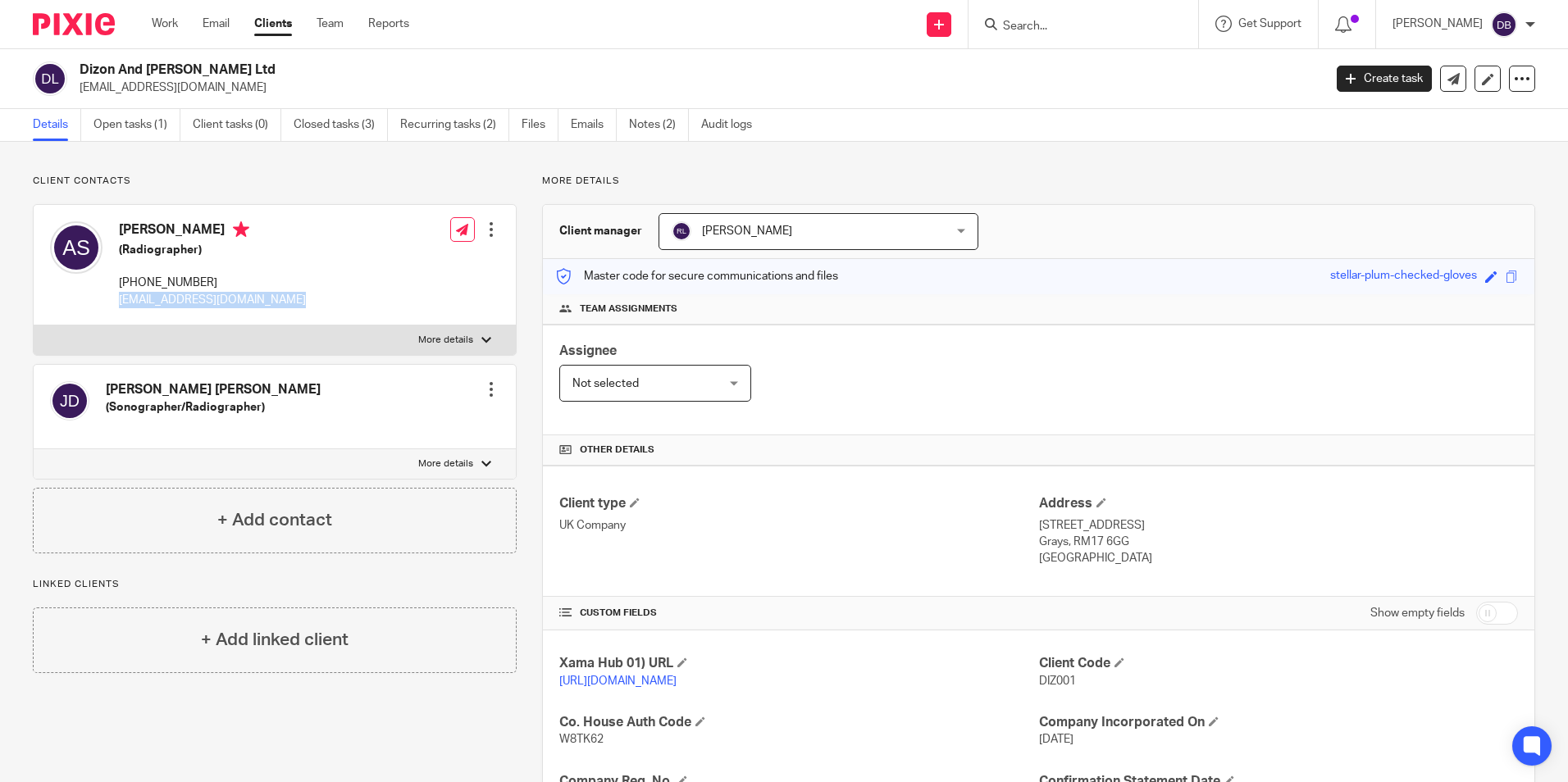
copy p "ja@dspropertyinvestors.co.uk"
drag, startPoint x: 231, startPoint y: 71, endPoint x: 70, endPoint y: 64, distance: 161.2
click at [70, 64] on div "Dizon And Santos Ltd ja@dspropertyinvestors.co.uk" at bounding box center [673, 78] width 1279 height 35
copy div "Dizon And Santos Ltd"
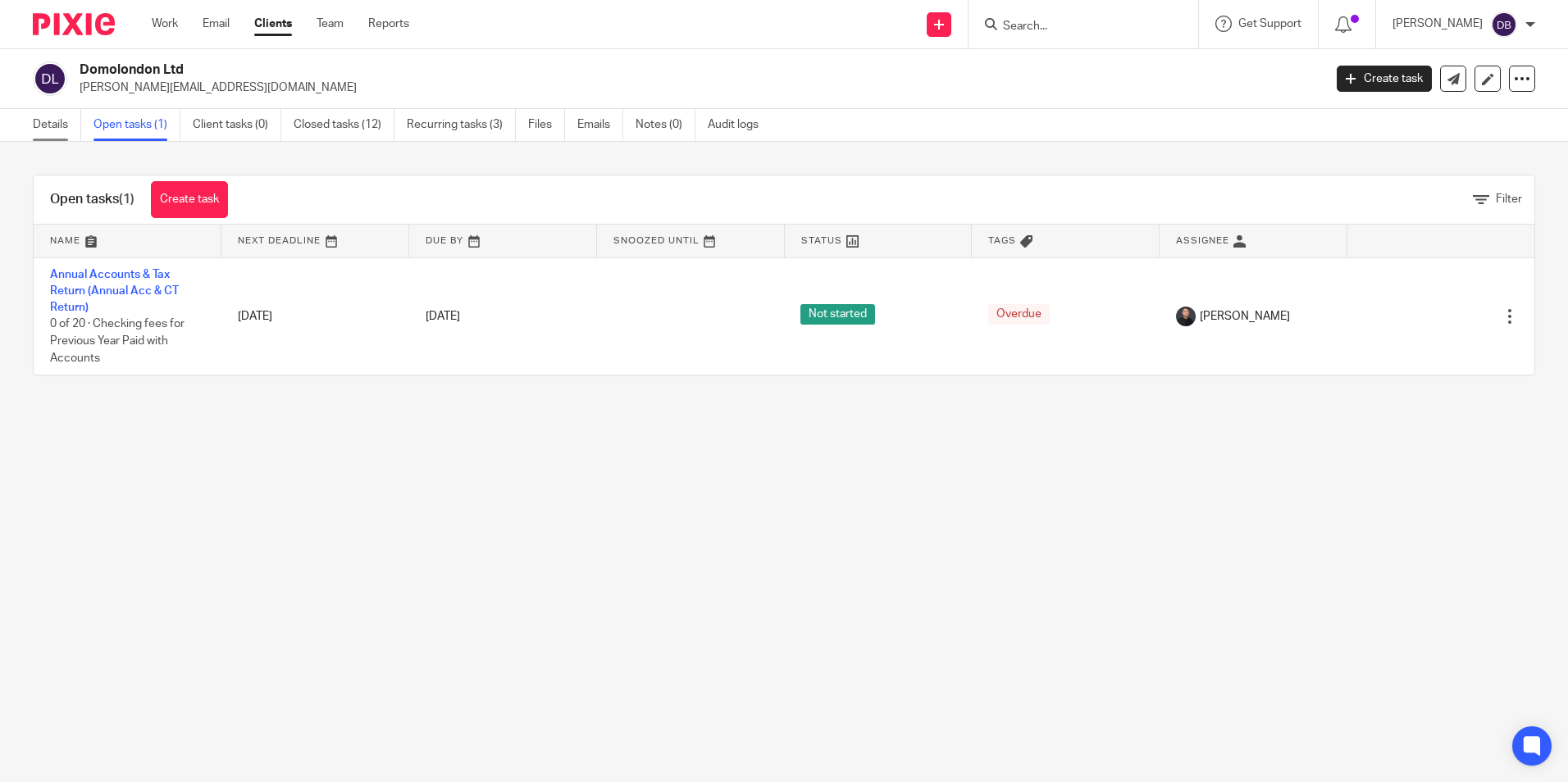
click at [38, 138] on link "Details" at bounding box center [57, 125] width 48 height 32
click at [57, 110] on link "Details" at bounding box center [57, 125] width 48 height 32
